Goal: Information Seeking & Learning: Understand process/instructions

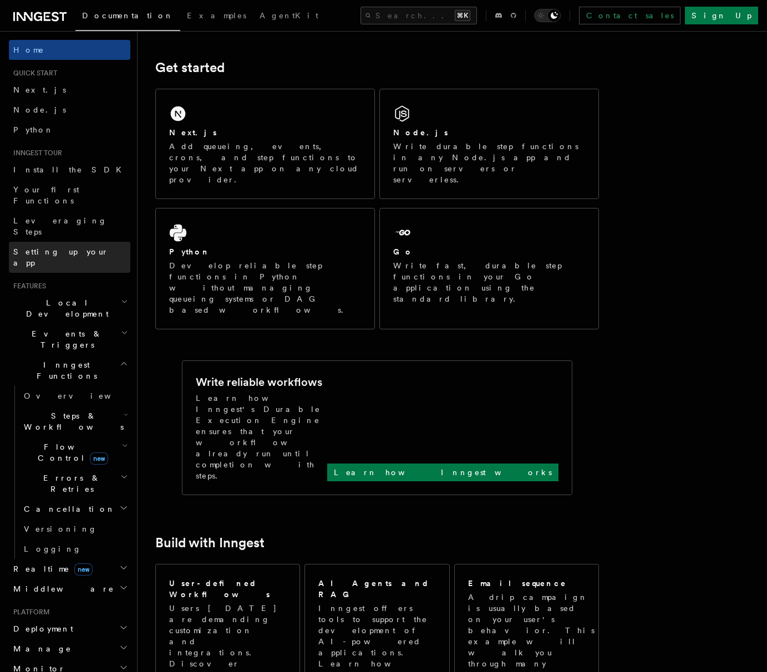
scroll to position [142, 0]
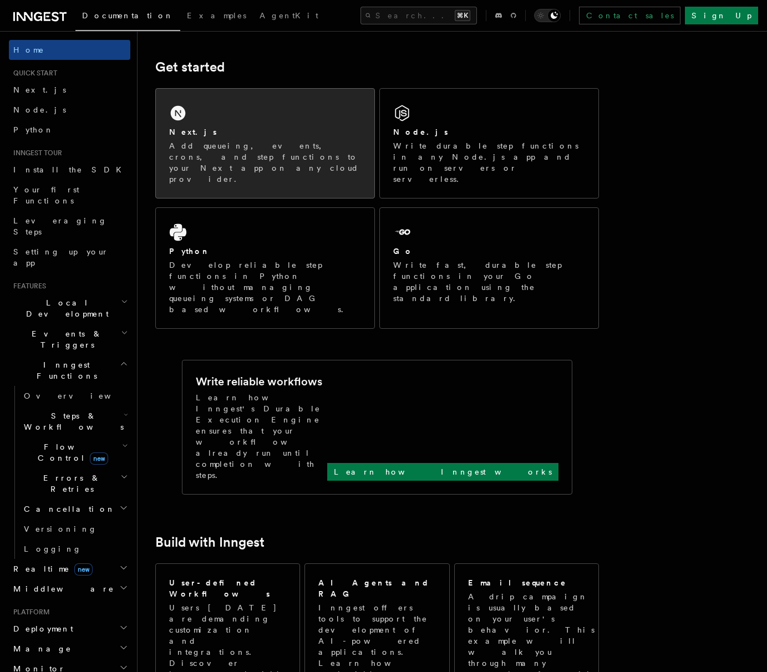
click at [228, 147] on p "Add queueing, events, crons, and step functions to your Next app on any cloud p…" at bounding box center [265, 162] width 192 height 44
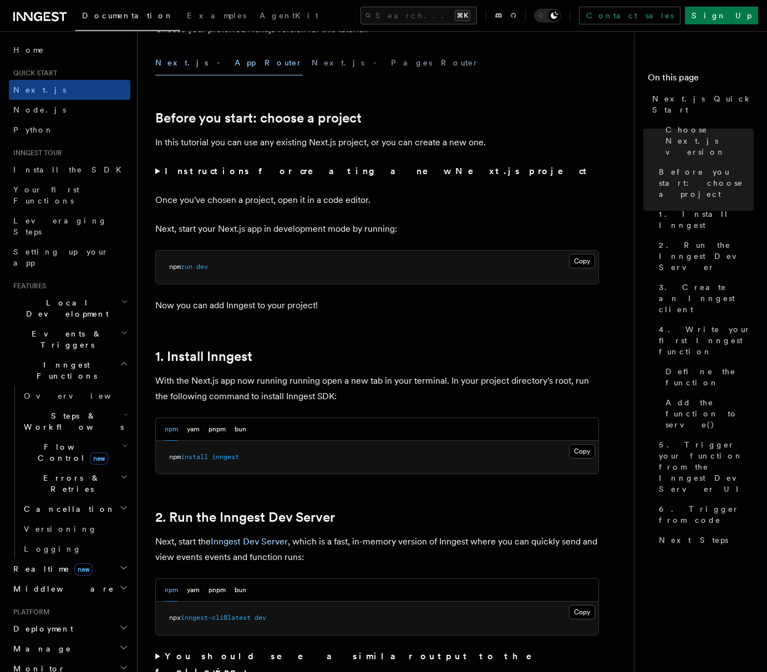
scroll to position [261, 0]
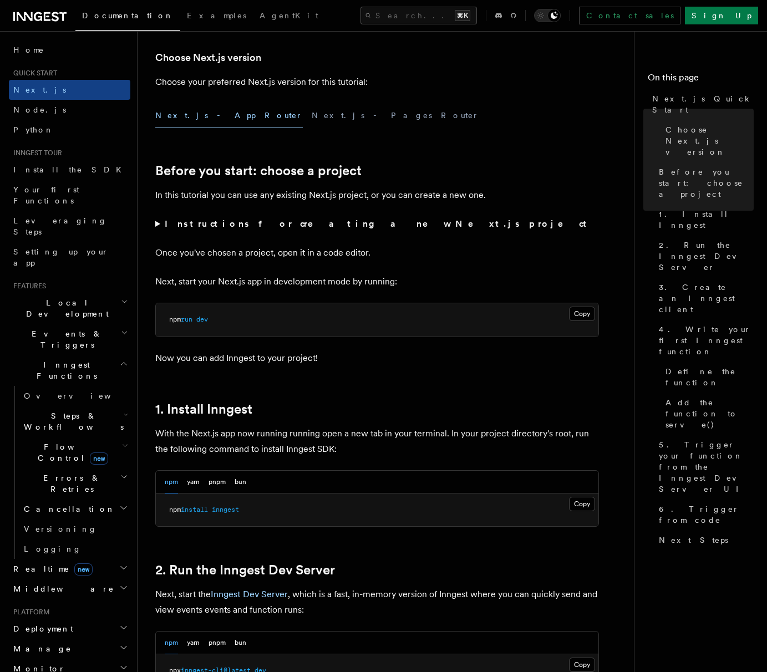
click at [191, 119] on button "Next.js - App Router" at bounding box center [228, 115] width 147 height 25
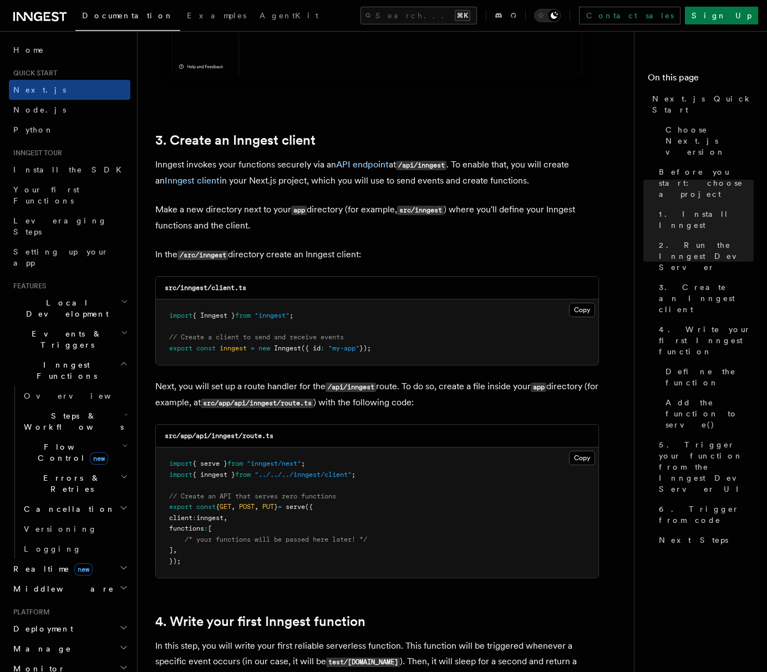
scroll to position [1242, 0]
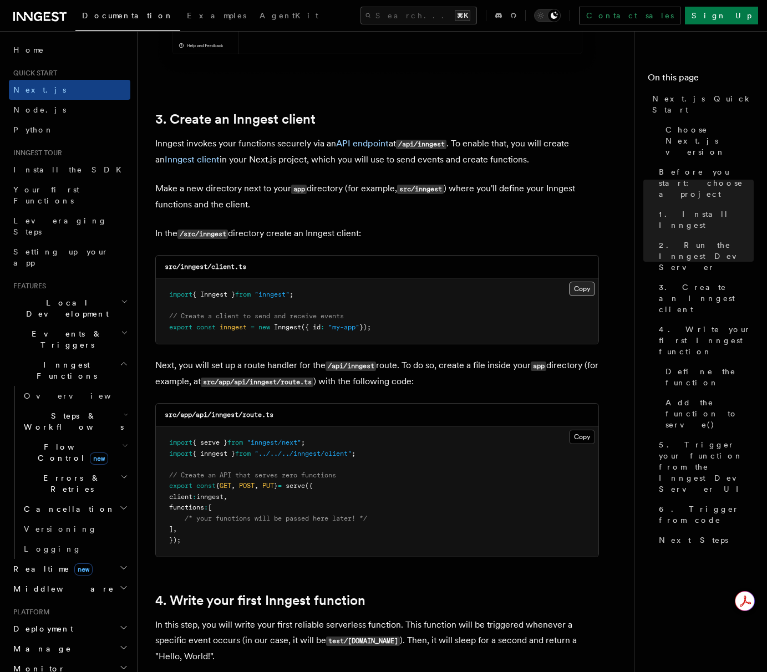
click at [581, 289] on button "Copy Copied" at bounding box center [582, 289] width 26 height 14
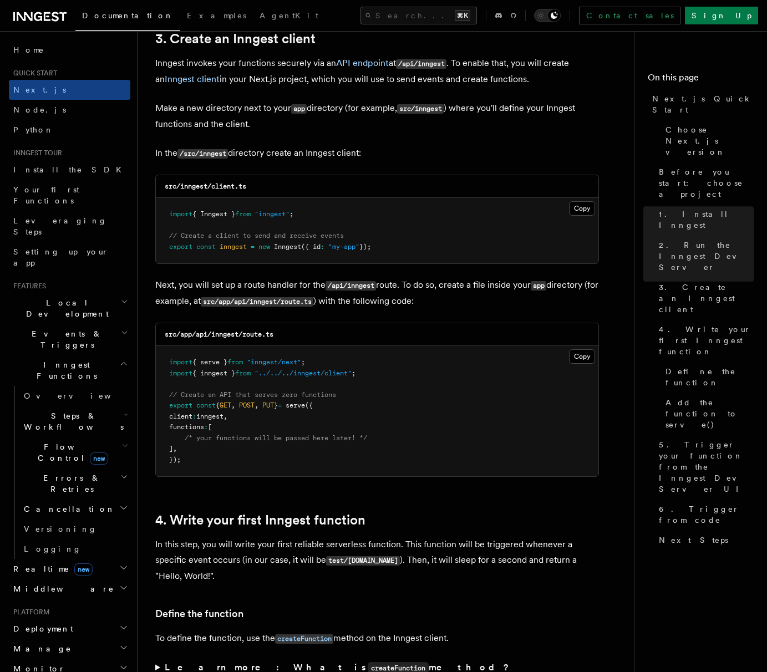
scroll to position [1356, 0]
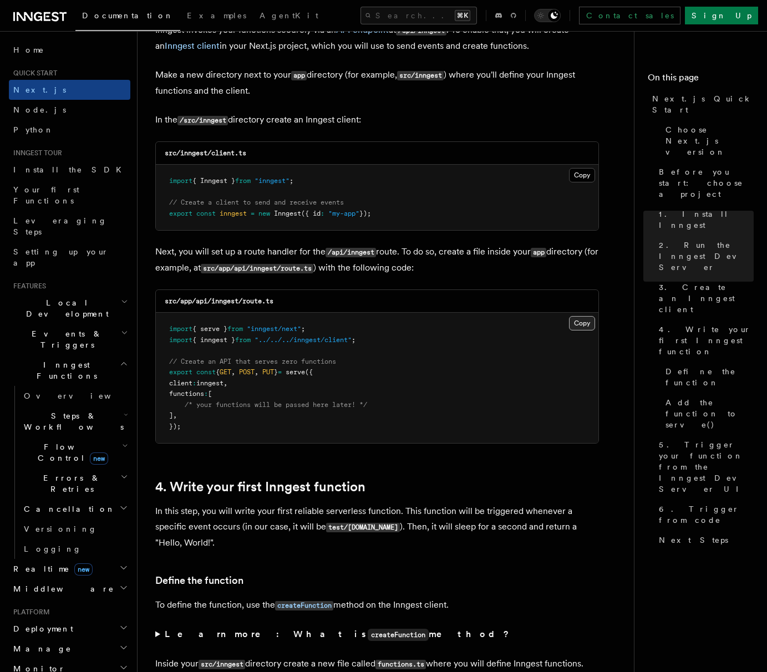
click at [584, 328] on button "Copy Copied" at bounding box center [582, 323] width 26 height 14
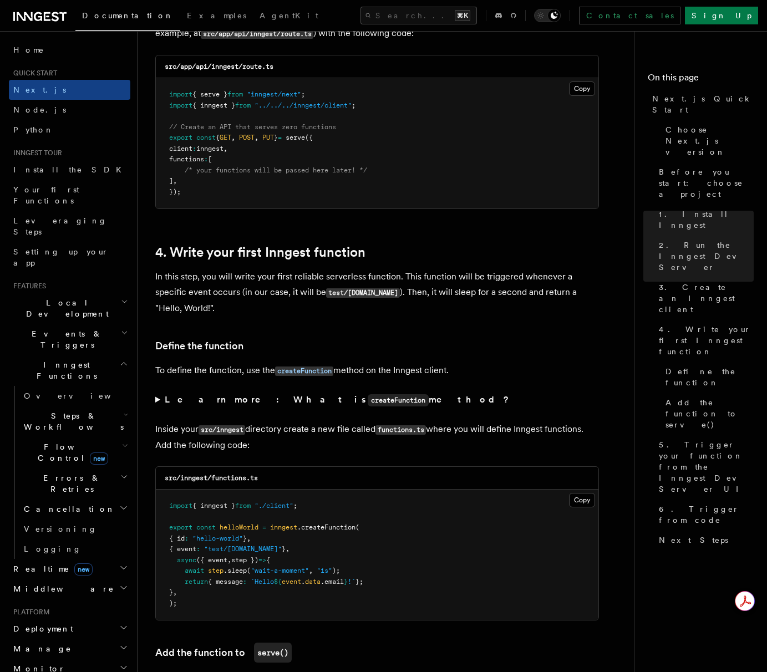
scroll to position [1692, 0]
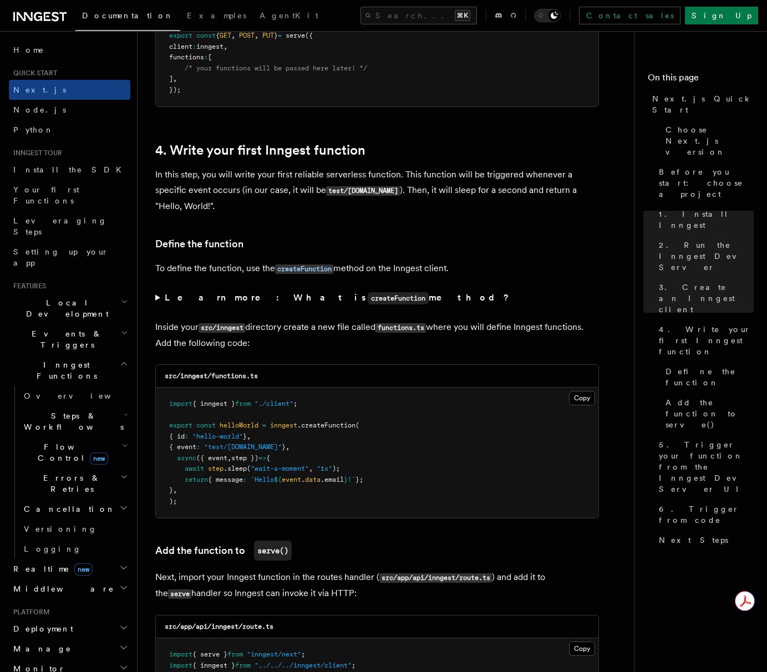
click at [18, 417] on ul "Overview Steps & Workflows Flow Control new Errors & Retries Cancellation Versi…" at bounding box center [72, 472] width 116 height 173
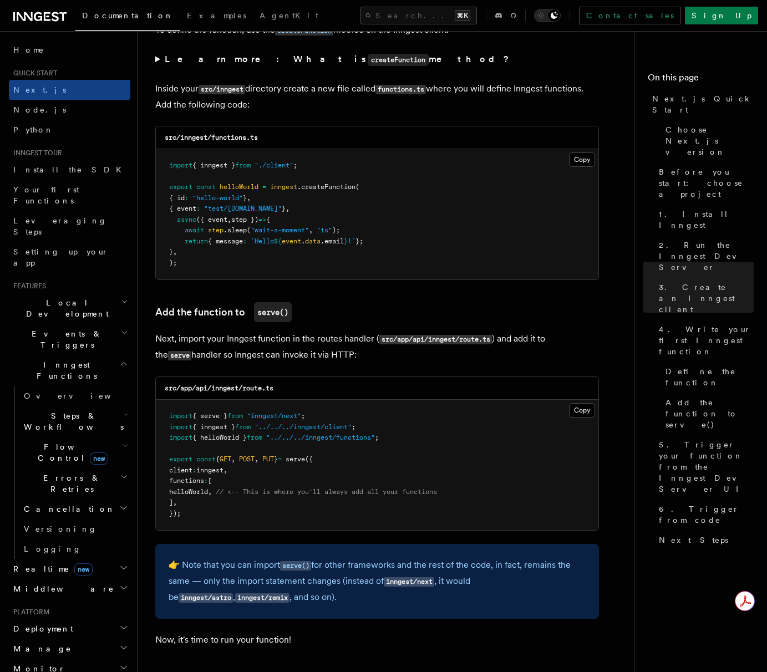
scroll to position [1930, 0]
